Goal: Use online tool/utility: Use online tool/utility

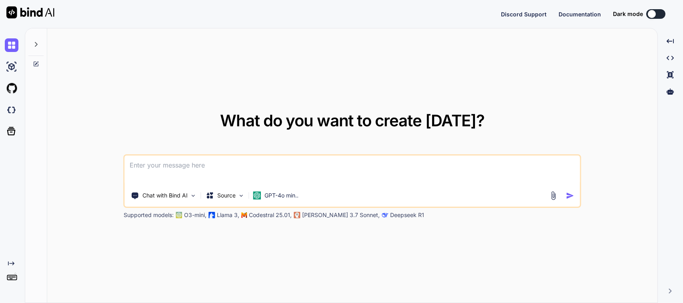
type textarea "x"
click at [149, 169] on textarea at bounding box center [352, 171] width 455 height 30
type textarea "x"
type textarea "P"
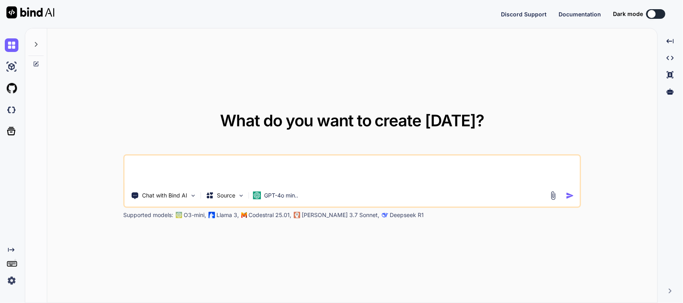
type textarea "x"
type textarea "Pl"
type textarea "x"
type textarea "Ple"
type textarea "x"
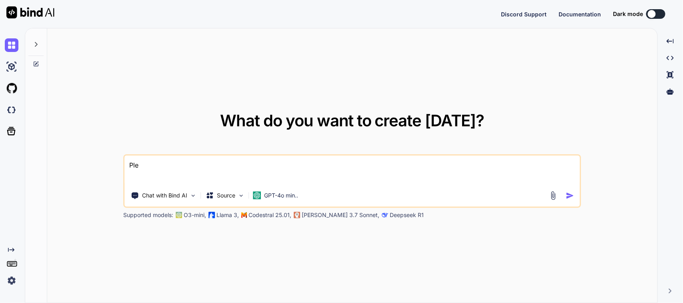
type textarea "Plea"
type textarea "x"
type textarea "Pleas"
type textarea "x"
type textarea "Please"
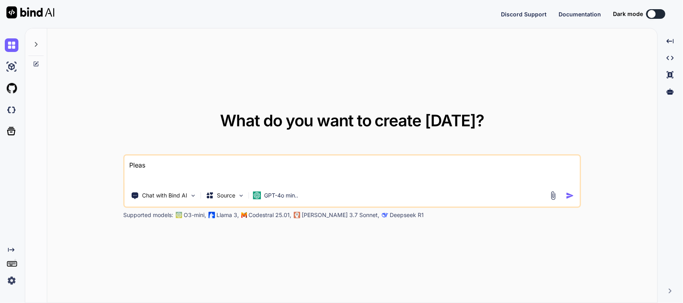
type textarea "x"
type textarea "Please"
type textarea "x"
type textarea "Please c"
type textarea "x"
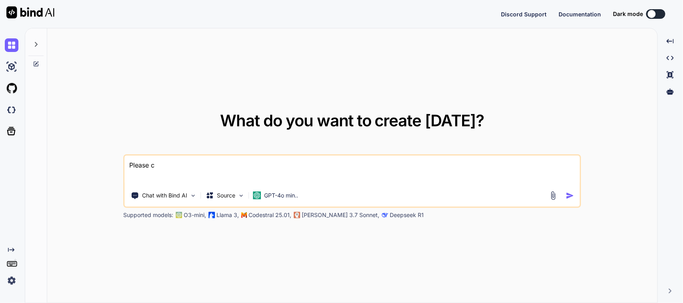
type textarea "Please cr"
type textarea "x"
type textarea "Please cre"
type textarea "x"
type textarea "Please crea"
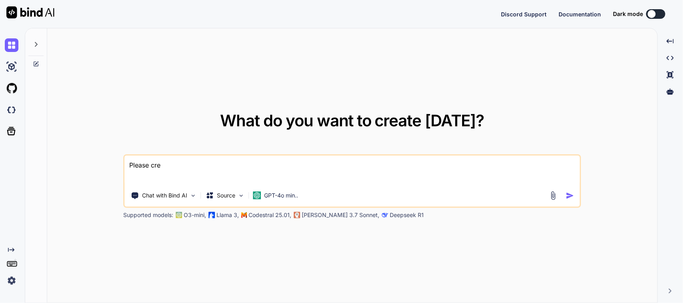
type textarea "x"
type textarea "Please creat"
type textarea "x"
type textarea "Please create"
type textarea "x"
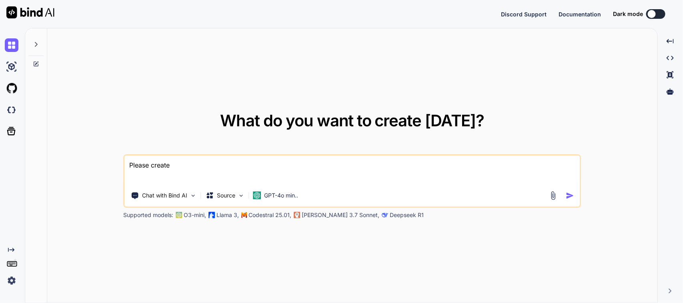
type textarea "Please create"
type textarea "x"
type textarea "Please create t"
type textarea "x"
type textarea "Please create th"
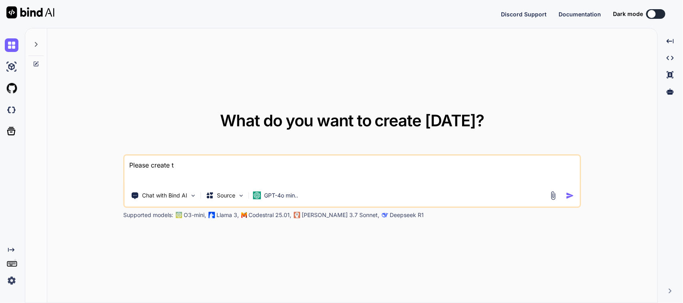
type textarea "x"
type textarea "Please create the"
type textarea "x"
type textarea "Please create the"
type textarea "x"
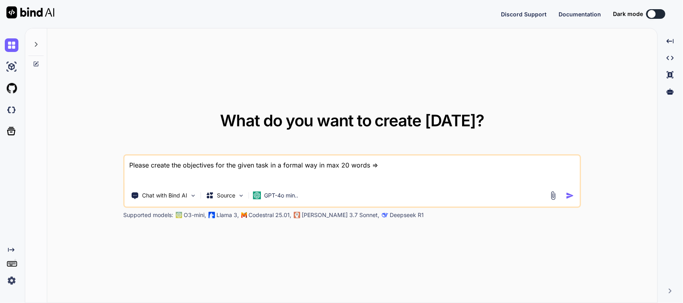
type textarea "Please create the objectives for the given task in a formal way in max 20 words…"
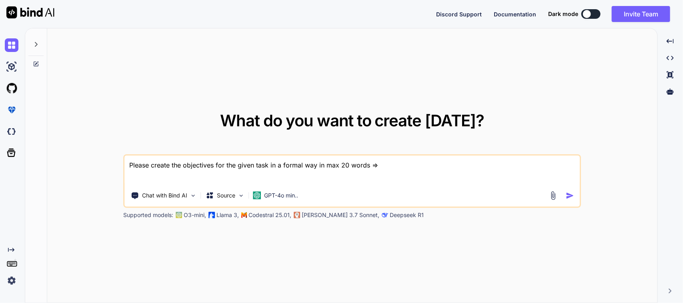
drag, startPoint x: 386, startPoint y: 165, endPoint x: 110, endPoint y: 174, distance: 276.1
click at [110, 174] on div "What do you want to create [DATE]? Please create the objectives for the given t…" at bounding box center [352, 165] width 610 height 275
click at [251, 167] on textarea "Please improve sentence =>" at bounding box center [352, 171] width 455 height 30
paste textarea "• Worked on to provide QA release for the android testing. • Worked on to perfo…"
type textarea "Please improve sentence => • Worked on to provide QA release for the android te…"
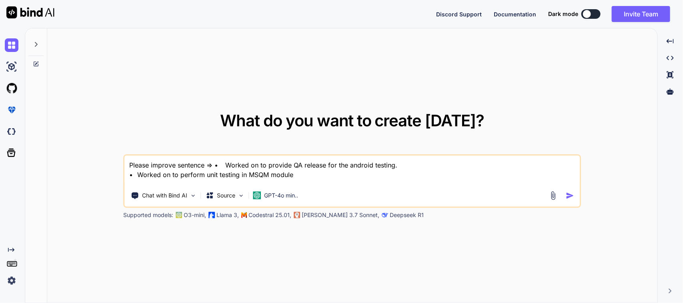
click at [267, 51] on div "What do you want to create [DATE]? Please improve sentence => Chat with Bind AI…" at bounding box center [352, 165] width 610 height 275
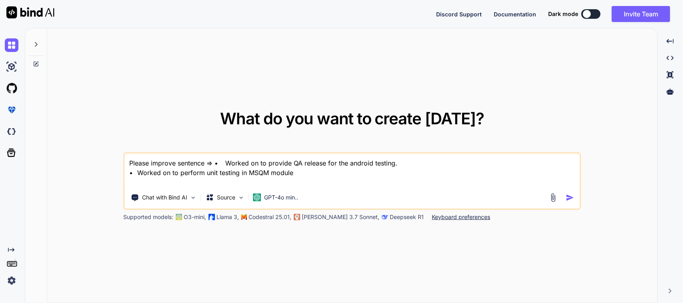
click at [303, 170] on textarea "Please improve sentence => • Worked on to provide QA release for the android te…" at bounding box center [352, 171] width 455 height 34
click at [568, 195] on img "button" at bounding box center [569, 198] width 8 height 8
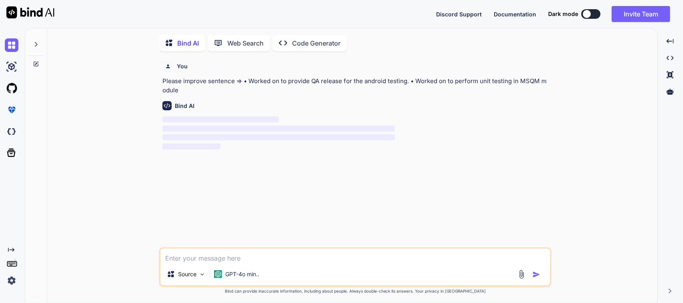
scroll to position [3, 0]
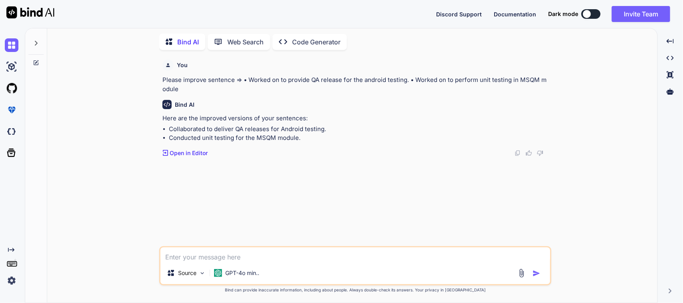
click at [327, 132] on li "Collaborated to deliver QA releases for Android testing." at bounding box center [359, 129] width 381 height 9
drag, startPoint x: 170, startPoint y: 128, endPoint x: 190, endPoint y: 127, distance: 20.4
click at [190, 127] on ul "Collaborated to deliver QA releases for Android testing. Conducted unit testing…" at bounding box center [355, 134] width 387 height 18
drag, startPoint x: 169, startPoint y: 139, endPoint x: 297, endPoint y: 138, distance: 128.0
click at [297, 138] on li "Conducted unit testing for the MSQM module." at bounding box center [359, 138] width 381 height 9
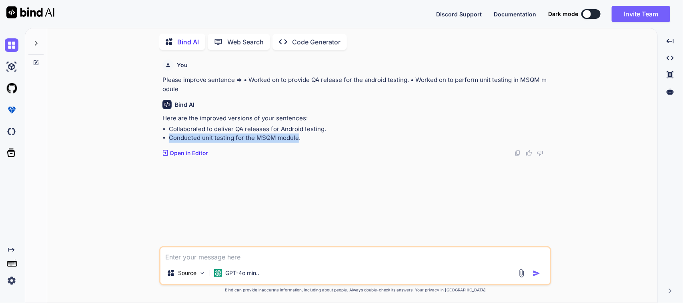
copy li "Conducted unit testing for the MSQM module"
click at [262, 248] on textarea at bounding box center [354, 255] width 389 height 14
paste textarea "Please create the objectives for the given task in a formal way in max 20 words…"
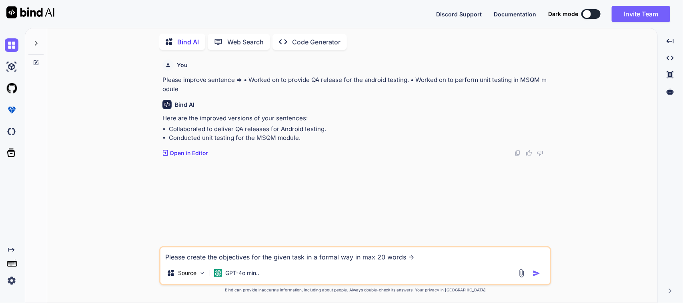
paste textarea "Please create the objectives for the given task in a formal way in max 20 words…"
paste textarea "• Worked on to show admin name in last moved widget. • Worked on to add all tra…"
type textarea "Please create the objectives for the given task in a formal way in max 20 words…"
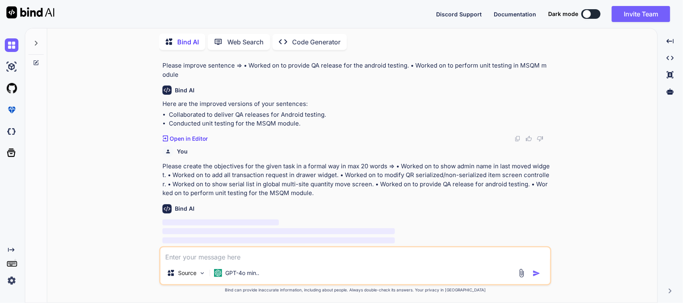
scroll to position [21, 0]
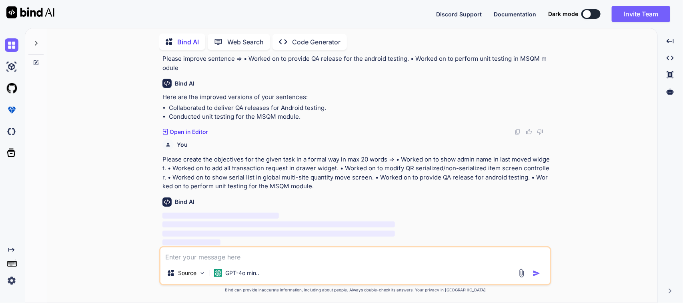
click at [336, 191] on div "Bind AI ‌ ‌ ‌ ‌" at bounding box center [355, 219] width 387 height 56
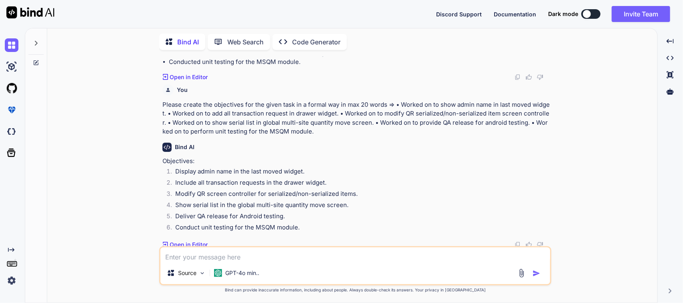
scroll to position [77, 0]
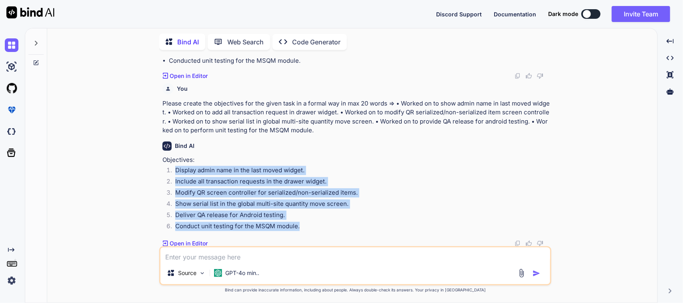
drag, startPoint x: 301, startPoint y: 223, endPoint x: 176, endPoint y: 173, distance: 134.4
click at [176, 173] on ol "Display admin name in the last moved widget. Include all transaction requests i…" at bounding box center [355, 199] width 387 height 67
copy ol "Display admin name in the last moved widget. Include all transaction requests i…"
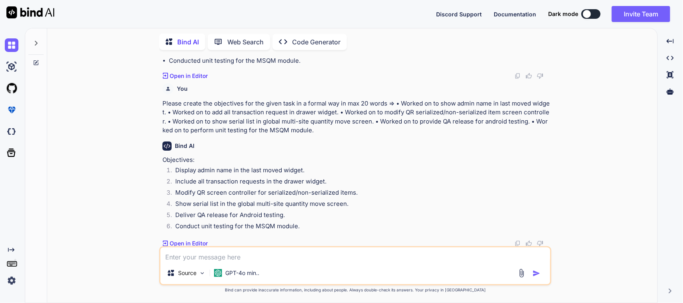
click at [249, 256] on textarea at bounding box center [354, 255] width 389 height 14
type textarea "Please improve more in formal way"
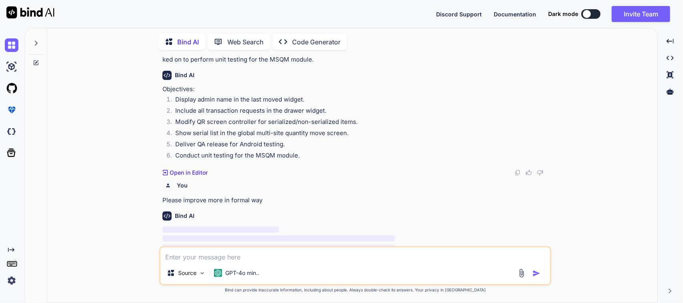
scroll to position [162, 0]
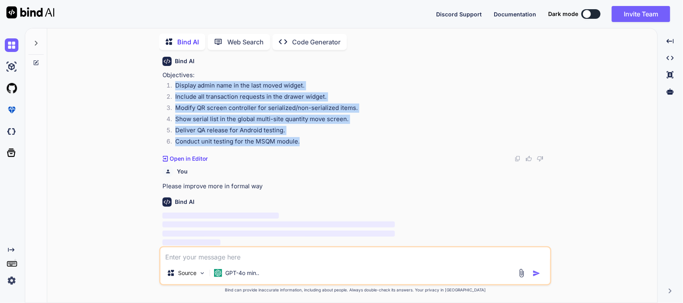
drag, startPoint x: 301, startPoint y: 142, endPoint x: 171, endPoint y: 89, distance: 140.4
click at [171, 89] on ol "Display admin name in the last moved widget. Include all transaction requests i…" at bounding box center [355, 114] width 387 height 67
copy ol "Display admin name in the last moved widget. Include all transaction requests i…"
